Goal: Task Accomplishment & Management: Complete application form

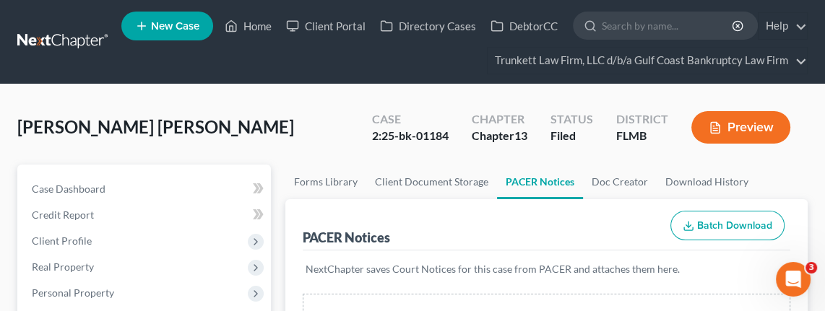
click at [181, 25] on span "New Case" at bounding box center [175, 26] width 48 height 11
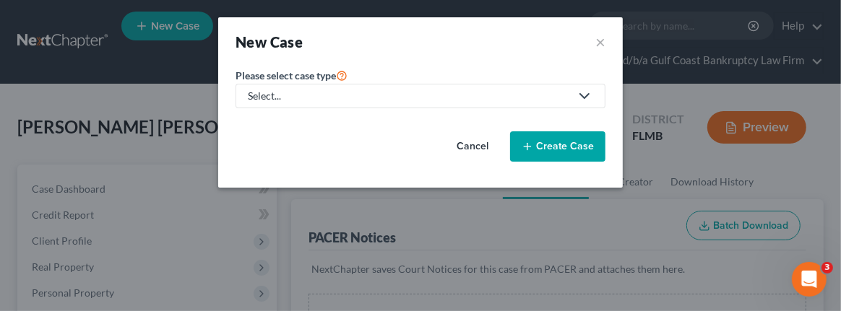
click at [342, 94] on div "Select..." at bounding box center [409, 96] width 322 height 14
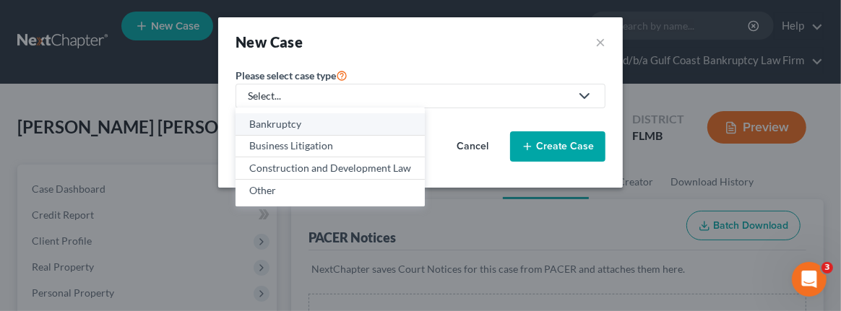
click at [329, 123] on div "Bankruptcy" at bounding box center [330, 124] width 162 height 14
select select "15"
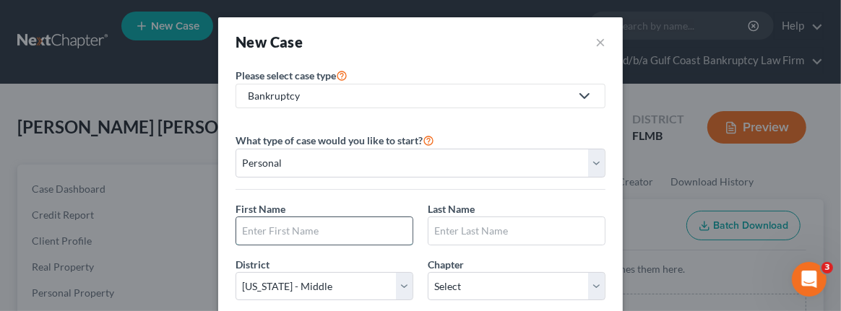
click at [282, 229] on input "text" at bounding box center [324, 230] width 176 height 27
type input "i"
type input "I"
type input "Indiria"
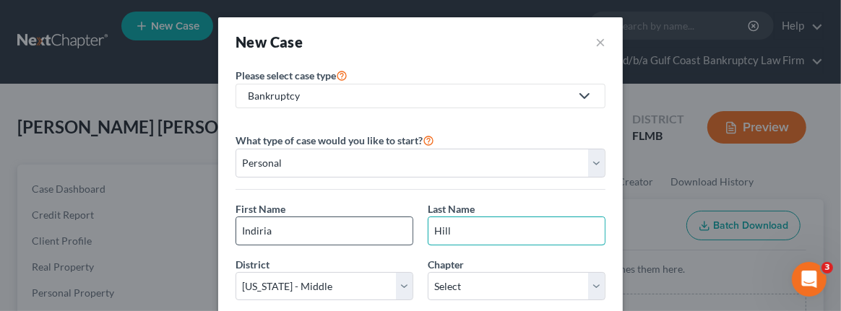
type input "Hill"
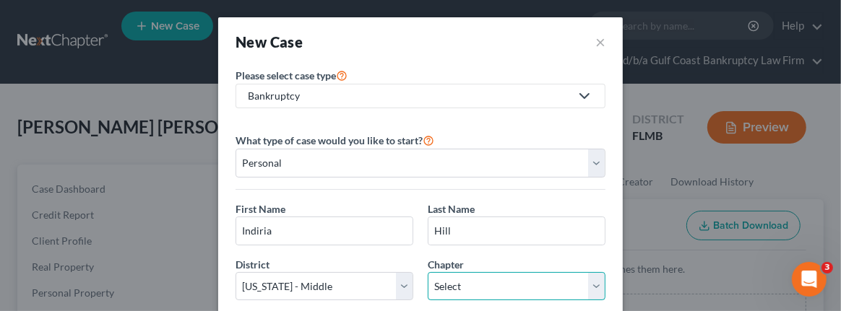
click at [459, 276] on select "Select 7 11 12 13" at bounding box center [517, 286] width 178 height 29
select select "0"
click at [428, 272] on select "Select 7 11 12 13" at bounding box center [517, 286] width 178 height 29
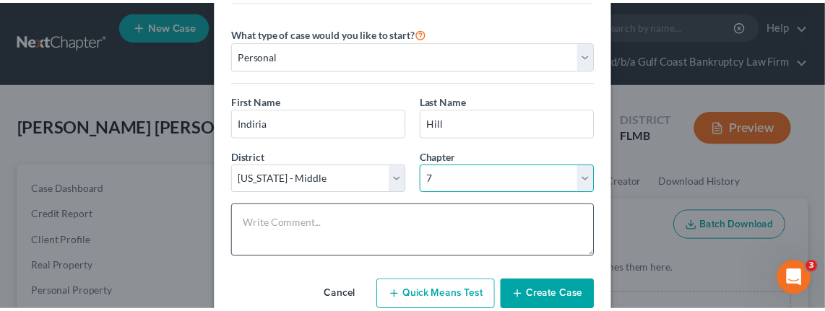
scroll to position [147, 0]
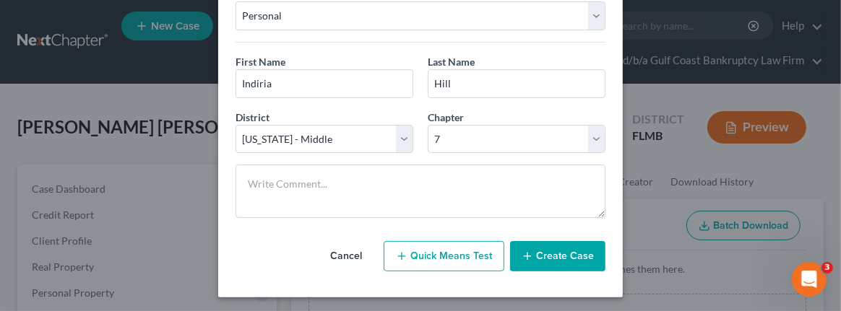
click at [534, 255] on button "Create Case" at bounding box center [557, 256] width 95 height 30
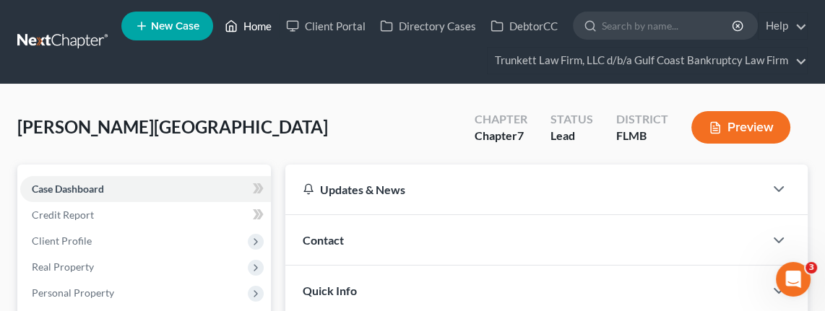
click at [267, 26] on link "Home" at bounding box center [247, 26] width 61 height 26
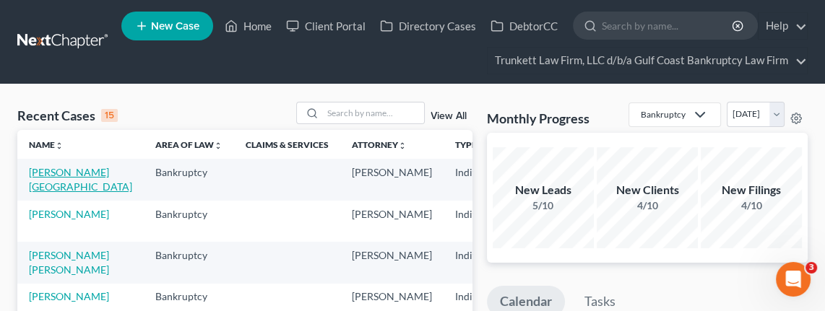
click at [58, 170] on link "[PERSON_NAME][GEOGRAPHIC_DATA]" at bounding box center [80, 179] width 103 height 27
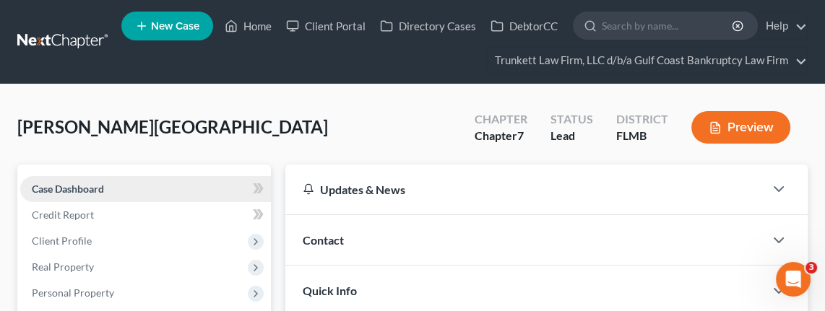
click at [130, 183] on link "Case Dashboard" at bounding box center [145, 189] width 251 height 26
click at [407, 247] on div "Contact" at bounding box center [524, 240] width 479 height 50
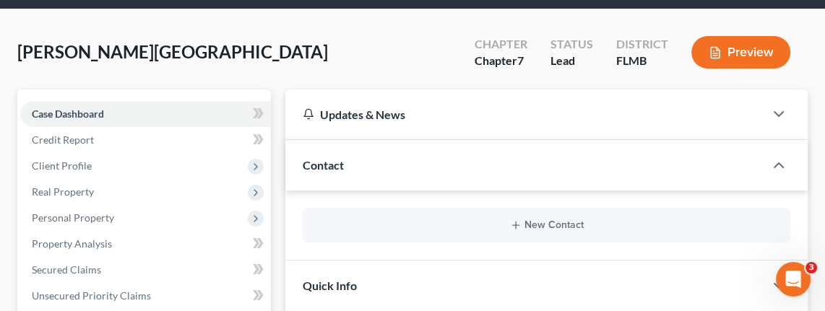
scroll to position [108, 0]
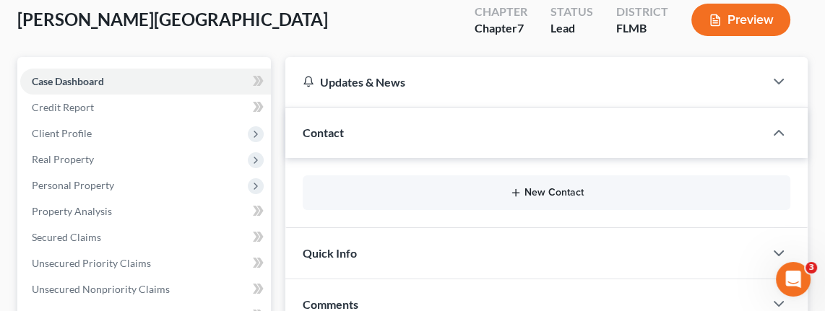
click at [519, 188] on icon "button" at bounding box center [516, 193] width 12 height 12
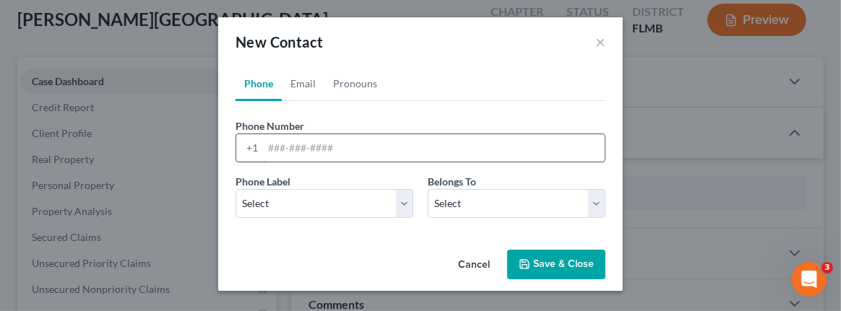
click at [302, 151] on input "tel" at bounding box center [434, 147] width 342 height 27
paste input "[PHONE_NUMBER]"
type input "[PHONE_NUMBER]"
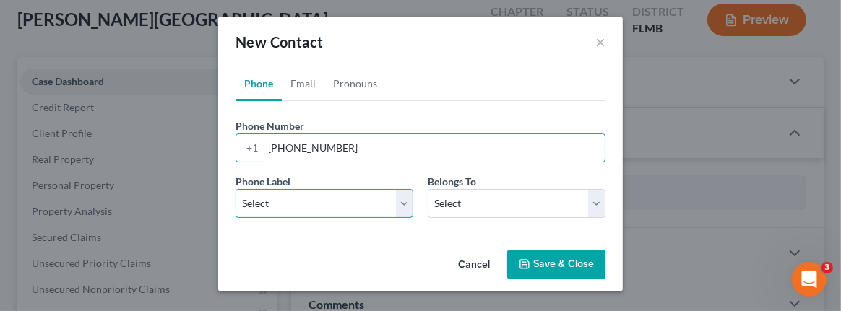
click at [360, 204] on select "Select Mobile Home Work Other" at bounding box center [324, 203] width 178 height 29
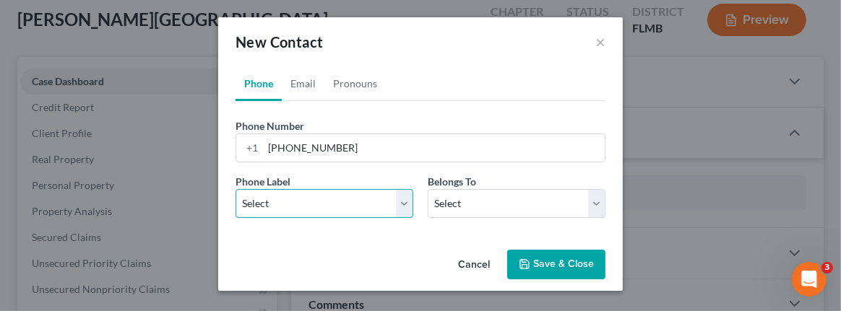
select select "1"
click at [235, 189] on select "Select Mobile Home Work Other" at bounding box center [324, 203] width 178 height 29
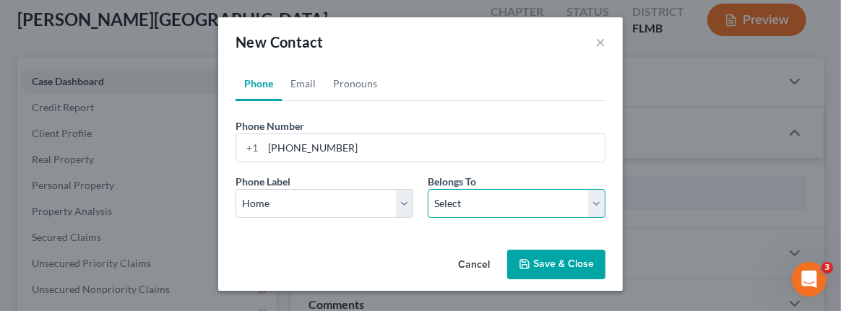
click at [449, 191] on select "Select Client Other" at bounding box center [517, 203] width 178 height 29
select select "0"
click at [428, 189] on select "Select Client Other" at bounding box center [517, 203] width 178 height 29
select select "0"
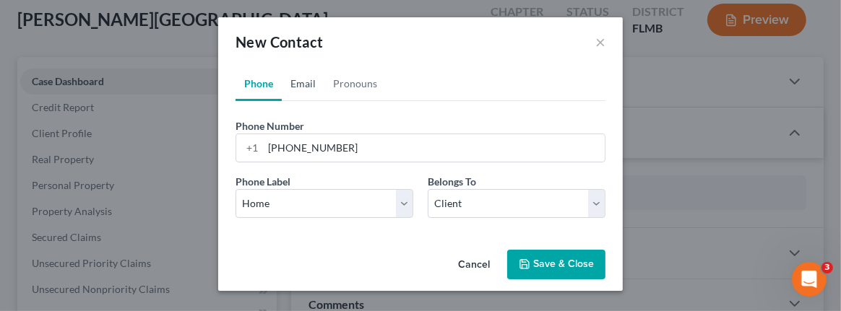
click at [308, 84] on link "Email" at bounding box center [303, 83] width 43 height 35
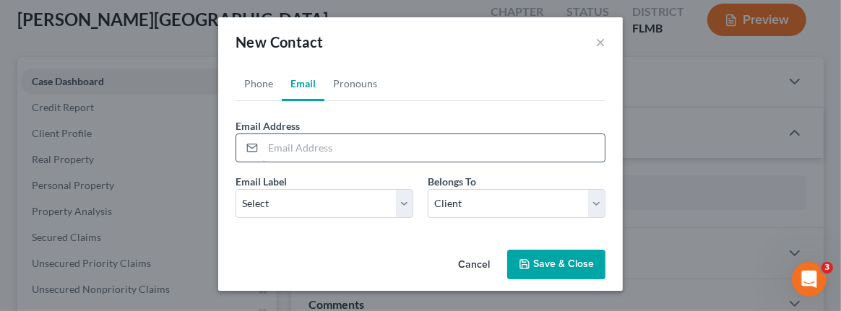
click at [279, 152] on input "email" at bounding box center [434, 147] width 342 height 27
paste input "[EMAIL_ADDRESS][DOMAIN_NAME]"
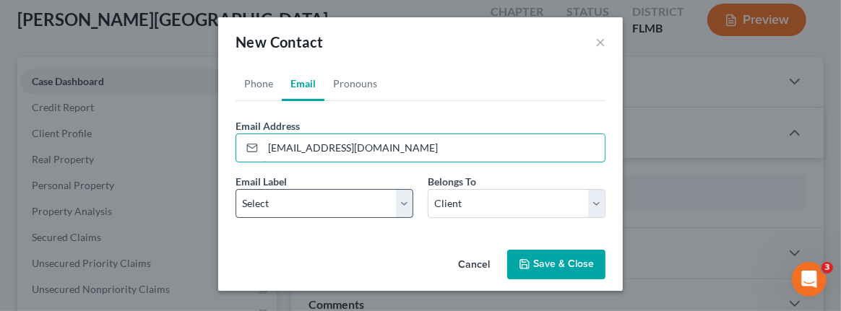
type input "[EMAIL_ADDRESS][DOMAIN_NAME]"
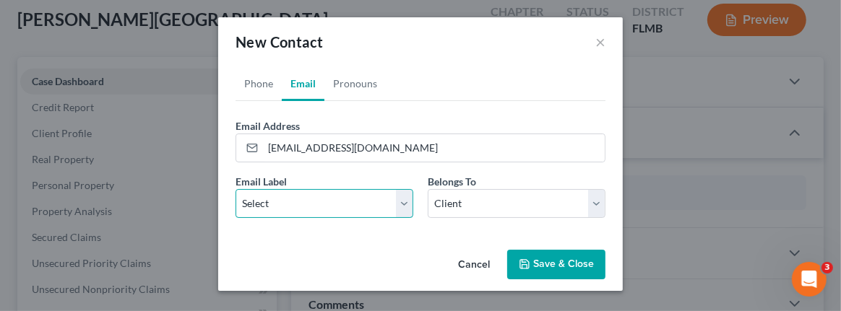
click at [295, 199] on select "Select Home Work Other" at bounding box center [324, 203] width 178 height 29
select select "0"
click at [235, 189] on select "Select Home Work Other" at bounding box center [324, 203] width 178 height 29
click at [555, 256] on button "Save & Close" at bounding box center [556, 265] width 98 height 30
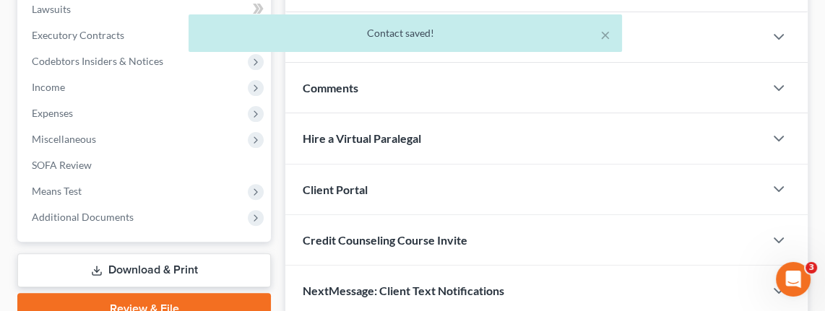
scroll to position [433, 0]
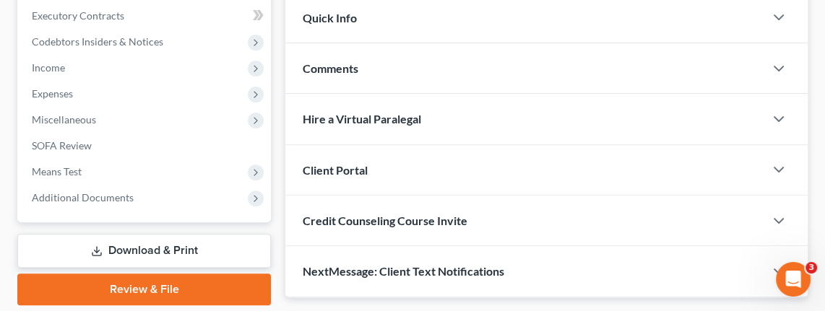
click at [405, 155] on div "Client Portal" at bounding box center [524, 170] width 479 height 50
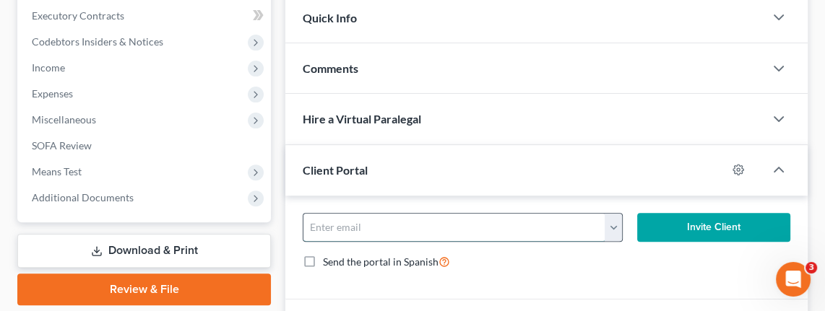
click at [347, 221] on input "email" at bounding box center [454, 227] width 302 height 27
type input "[EMAIL_ADDRESS][DOMAIN_NAME]"
click at [673, 220] on button "Invite Client" at bounding box center [713, 227] width 153 height 29
